Goal: Find specific page/section: Find specific page/section

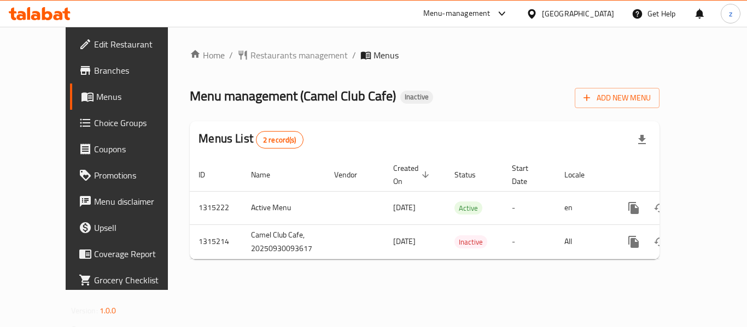
click at [77, 113] on link "Choice Groups" at bounding box center [130, 123] width 120 height 26
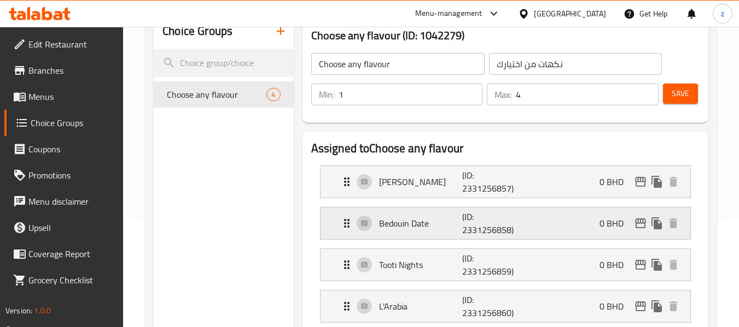
scroll to position [164, 0]
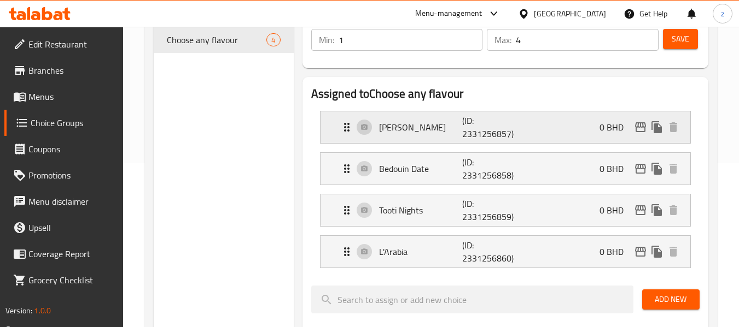
click at [394, 130] on p "[PERSON_NAME]" at bounding box center [421, 127] width 84 height 13
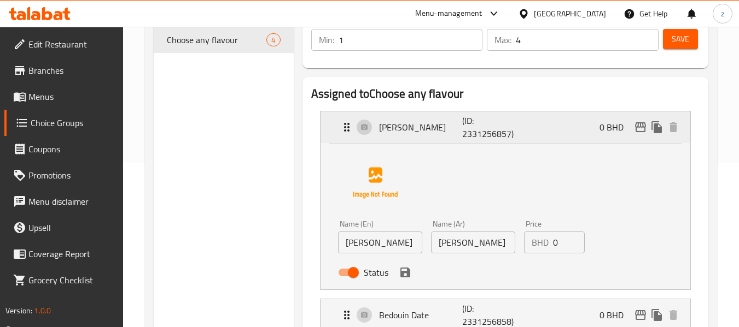
click at [394, 130] on p "[PERSON_NAME]" at bounding box center [421, 127] width 84 height 13
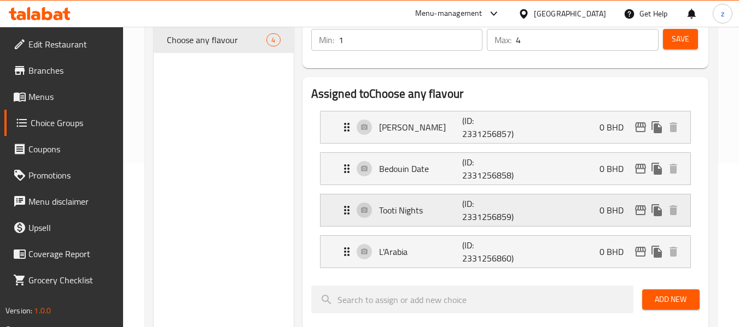
click at [399, 201] on div "Tooti Nights (ID: 2331256859) 0 BHD" at bounding box center [508, 211] width 337 height 32
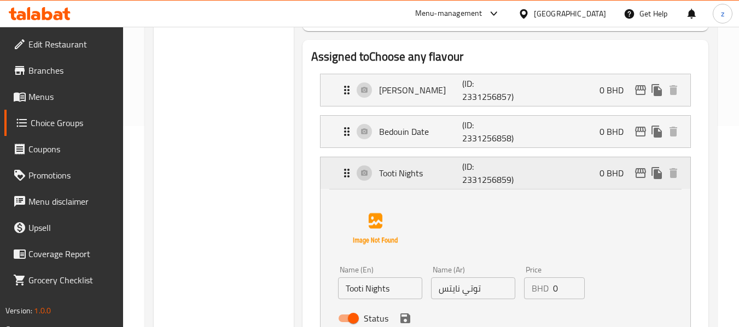
scroll to position [219, 0]
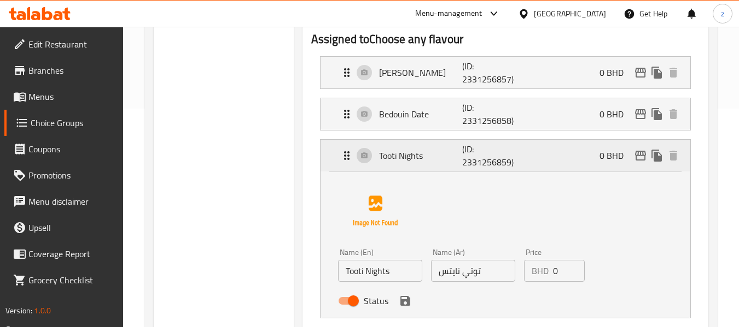
click at [393, 159] on p "Tooti Nights" at bounding box center [421, 155] width 84 height 13
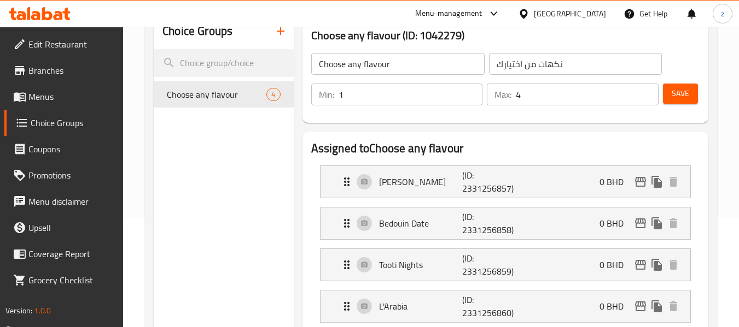
scroll to position [164, 0]
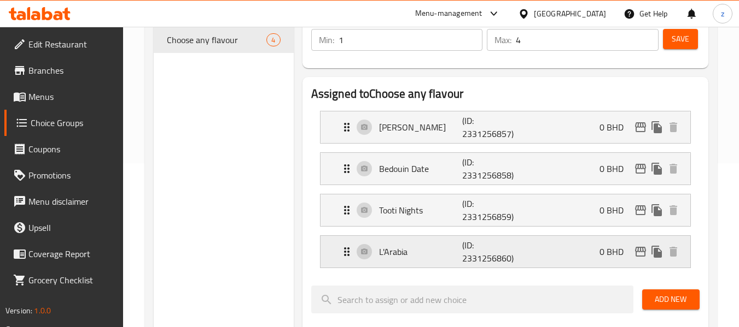
click at [415, 248] on p "L'Arabia" at bounding box center [421, 251] width 84 height 13
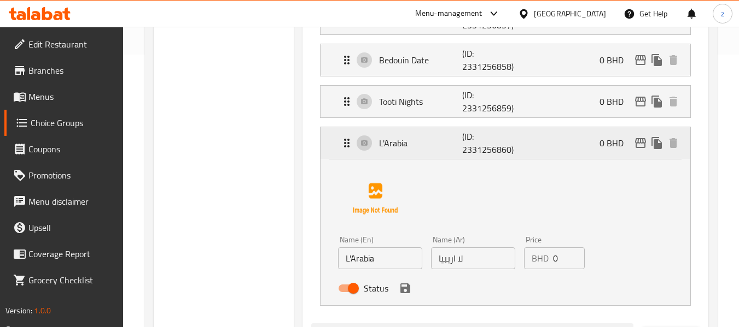
scroll to position [273, 0]
click at [399, 146] on p "L'Arabia" at bounding box center [421, 142] width 84 height 13
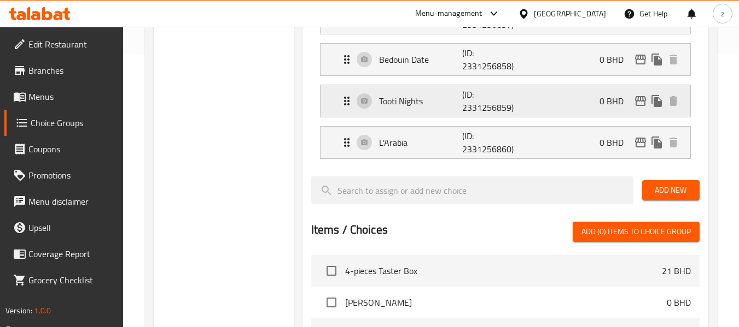
click at [401, 91] on div "Tooti Nights (ID: 2331256859) 0 BHD" at bounding box center [508, 101] width 337 height 32
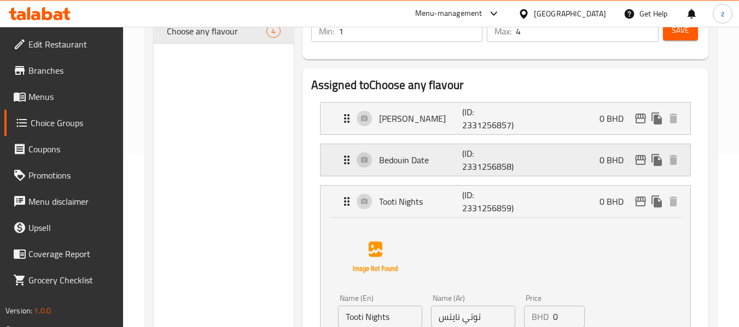
scroll to position [164, 0]
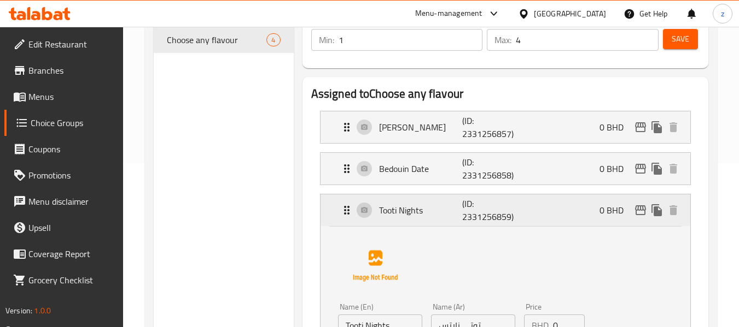
click at [402, 210] on p "Tooti Nights" at bounding box center [421, 210] width 84 height 13
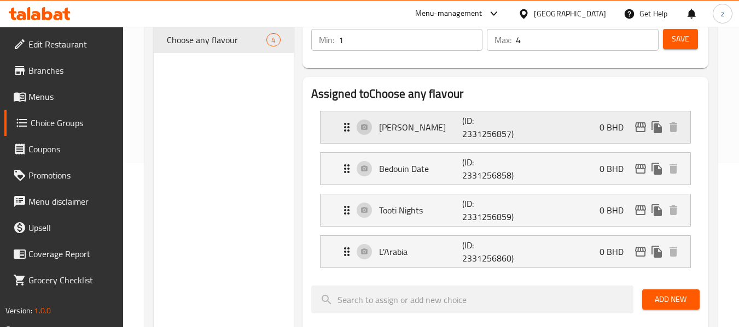
click at [406, 133] on p "[PERSON_NAME]" at bounding box center [421, 127] width 84 height 13
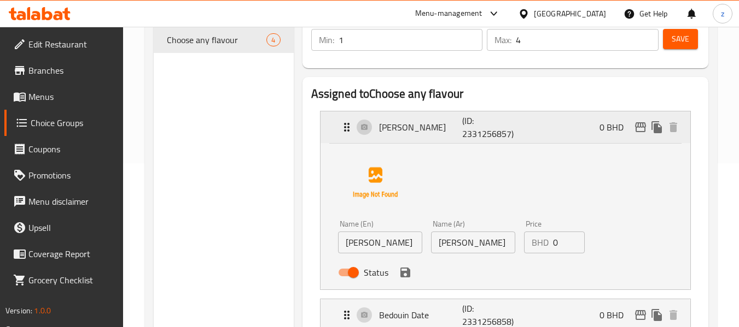
click at [399, 134] on p "[PERSON_NAME]" at bounding box center [421, 127] width 84 height 13
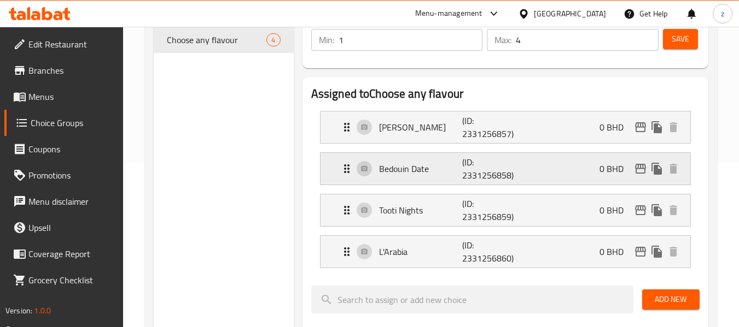
click at [407, 168] on p "Bedouin Date" at bounding box center [421, 168] width 84 height 13
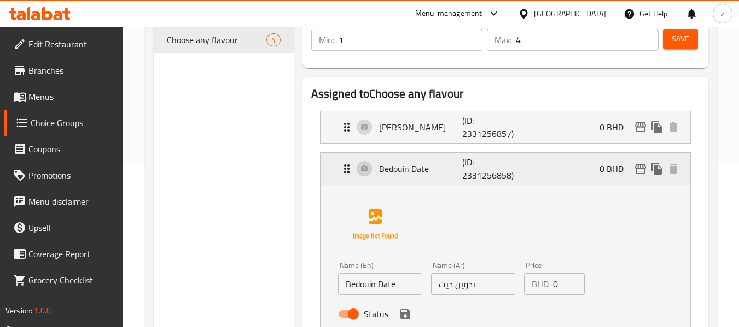
click at [407, 168] on p "Bedouin Date" at bounding box center [421, 168] width 84 height 13
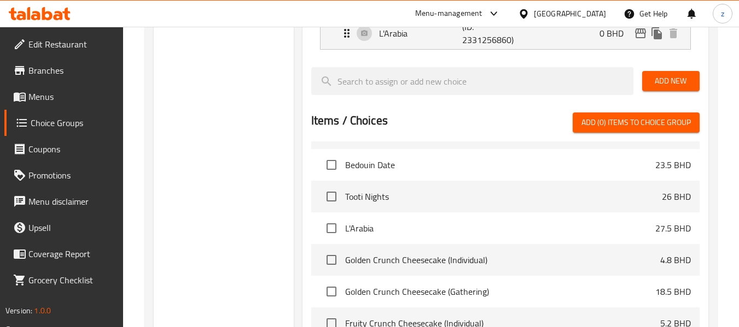
scroll to position [320, 0]
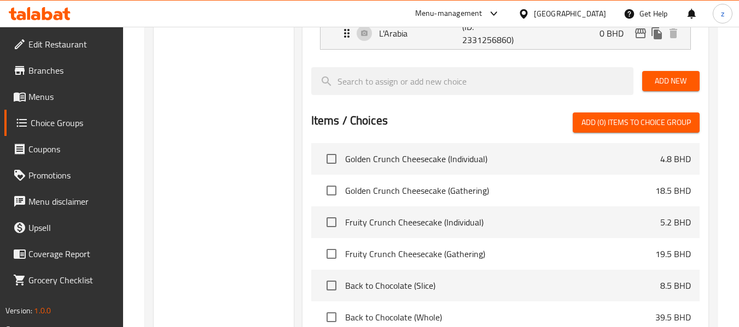
click at [245, 198] on div "Choice Groups Choose any flavour 4" at bounding box center [223, 83] width 139 height 687
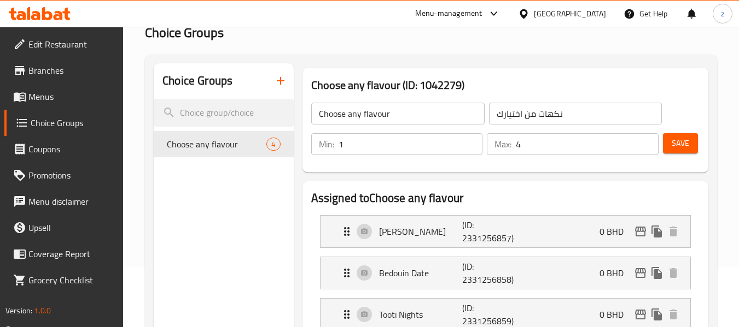
scroll to position [0, 0]
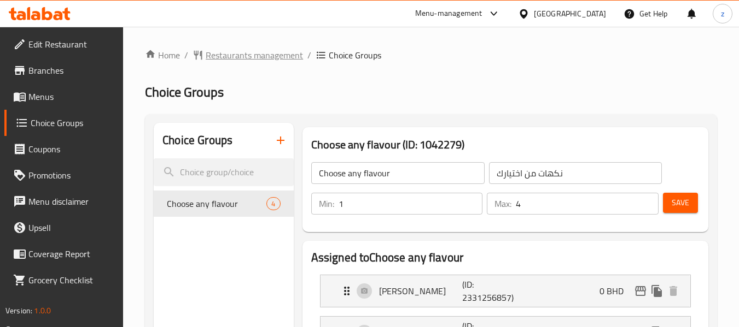
click at [255, 62] on span "Restaurants management" at bounding box center [254, 55] width 97 height 13
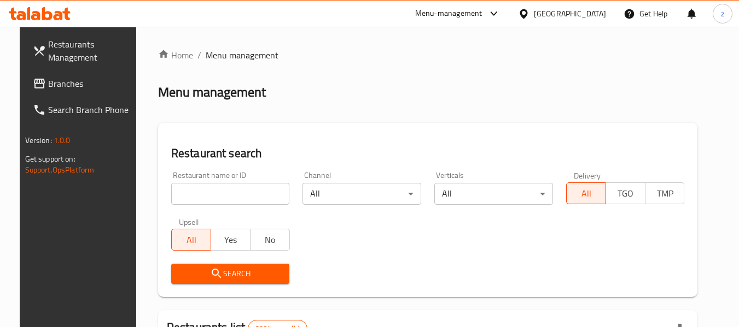
click at [214, 206] on div "Restaurant name or ID Restaurant name or ID" at bounding box center [231, 188] width 132 height 46
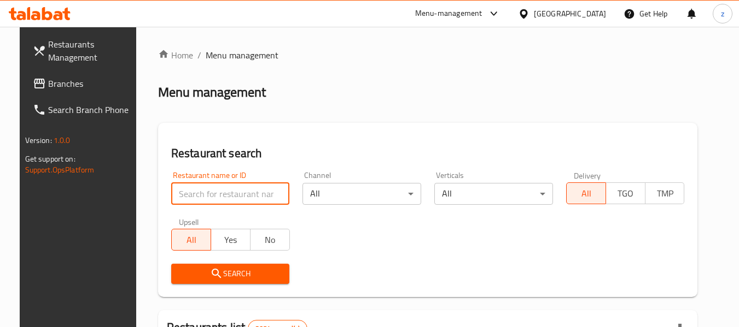
click at [208, 197] on input "search" at bounding box center [230, 194] width 119 height 22
paste input "759880"
type input "759880"
click button "Search" at bounding box center [230, 274] width 119 height 20
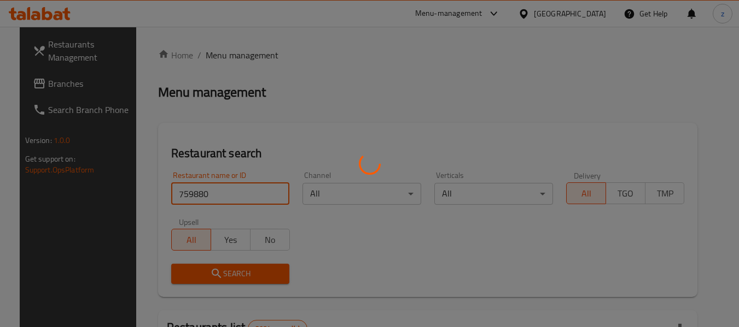
click at [66, 115] on div at bounding box center [369, 163] width 739 height 327
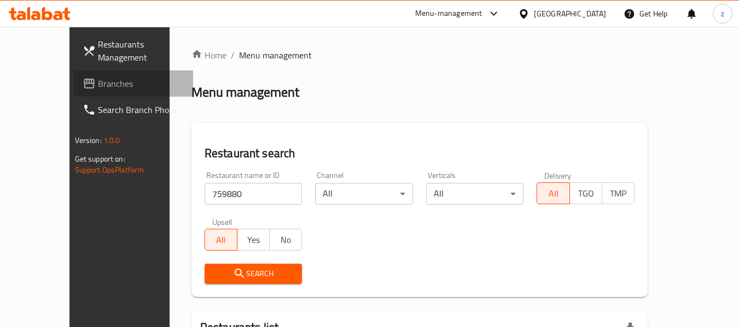
click at [98, 88] on span "Branches" at bounding box center [141, 83] width 86 height 13
click at [210, 192] on input "759880" at bounding box center [253, 194] width 98 height 22
